Goal: Task Accomplishment & Management: Manage account settings

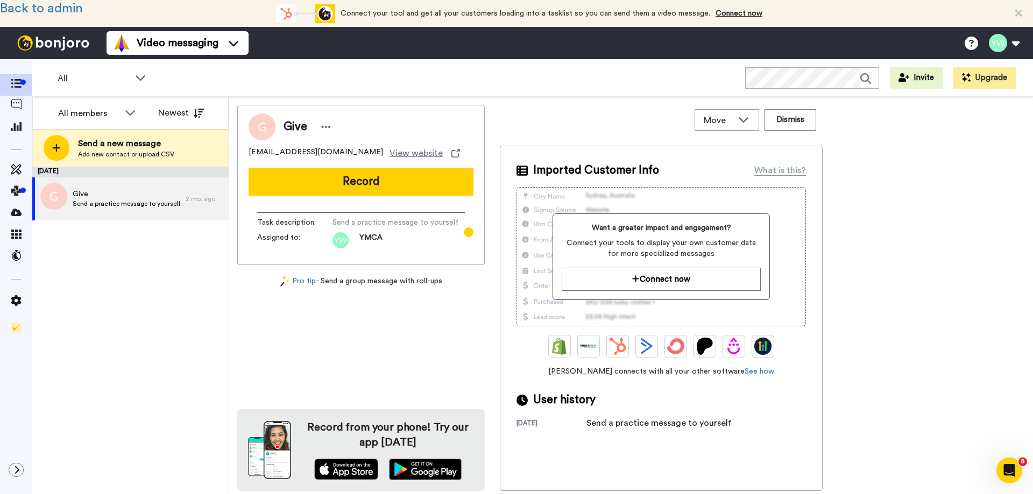
click at [1000, 42] on button at bounding box center [1004, 43] width 41 height 24
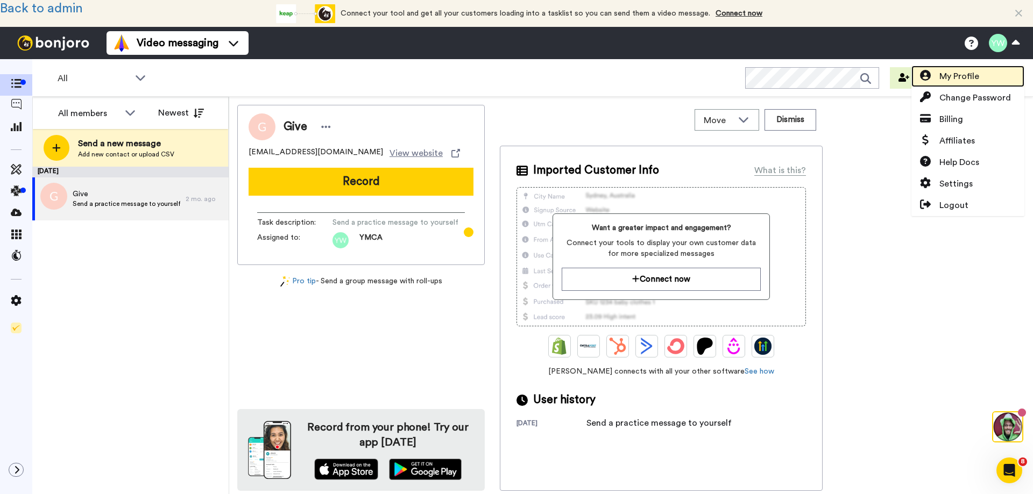
click at [952, 75] on span "My Profile" at bounding box center [959, 76] width 40 height 13
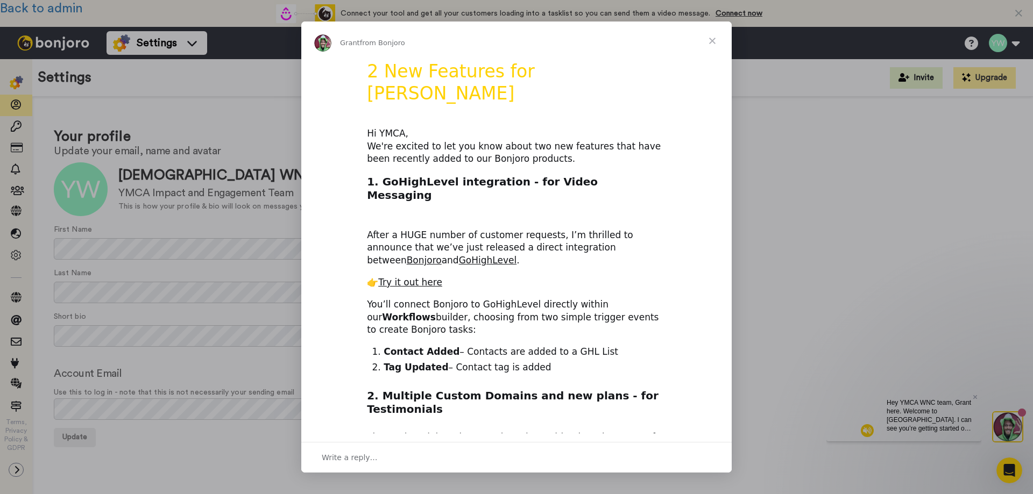
click at [713, 41] on span "Close" at bounding box center [712, 41] width 39 height 39
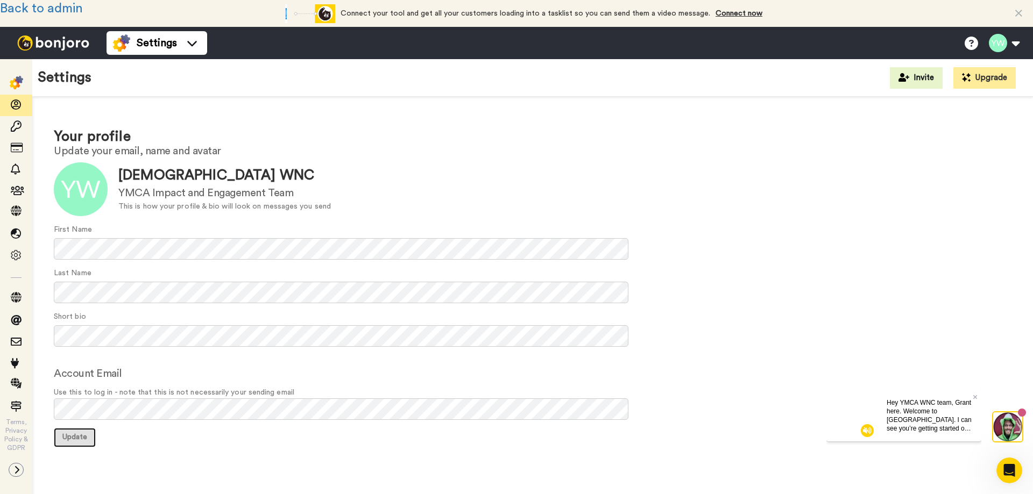
click at [66, 440] on span "Update" at bounding box center [74, 438] width 25 height 8
